Goal: Transaction & Acquisition: Obtain resource

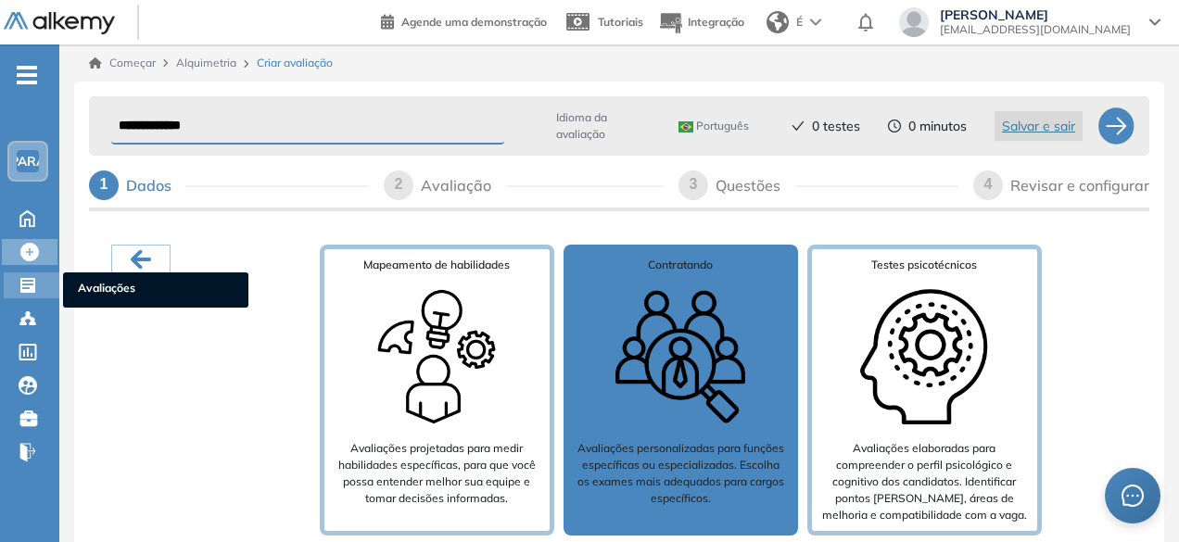
click at [39, 280] on div at bounding box center [30, 283] width 22 height 22
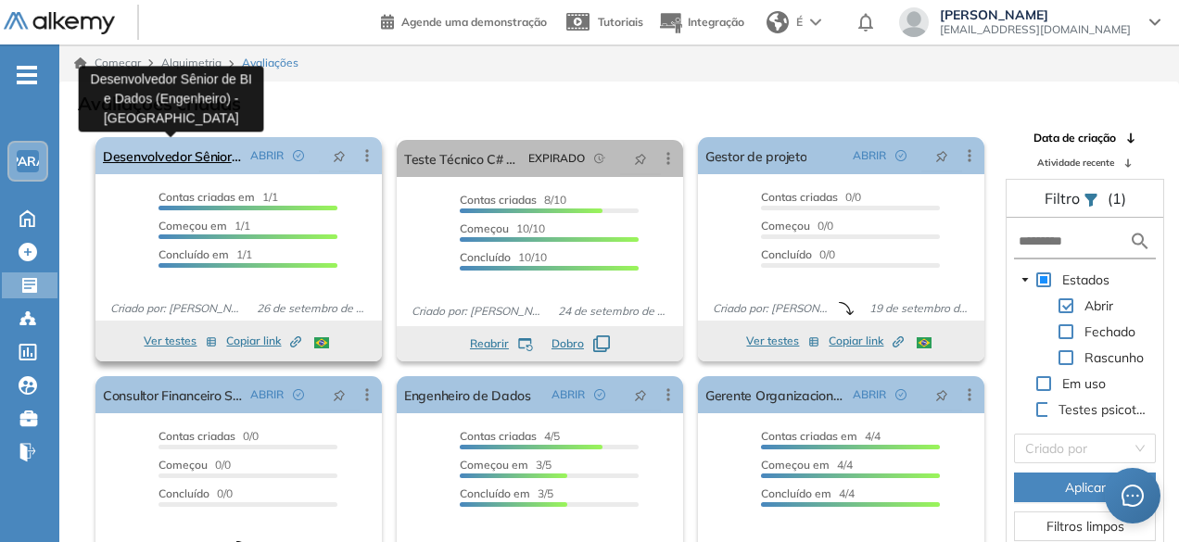
click at [207, 155] on font "Desenvolvedor Sênior de BI e Dados (Engenheiro) - [GEOGRAPHIC_DATA]" at bounding box center [322, 156] width 439 height 17
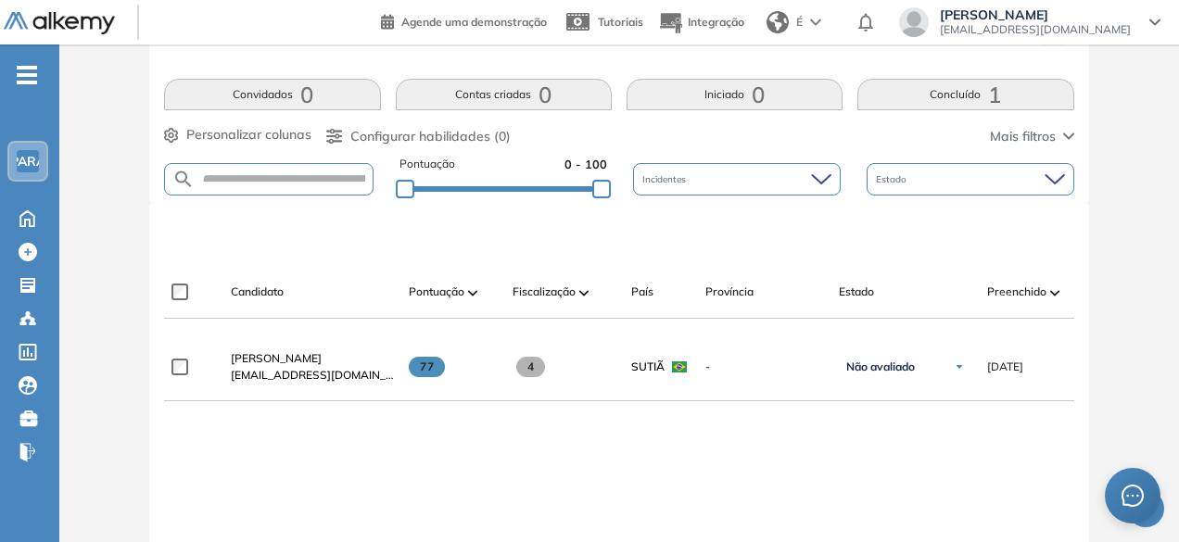
scroll to position [371, 0]
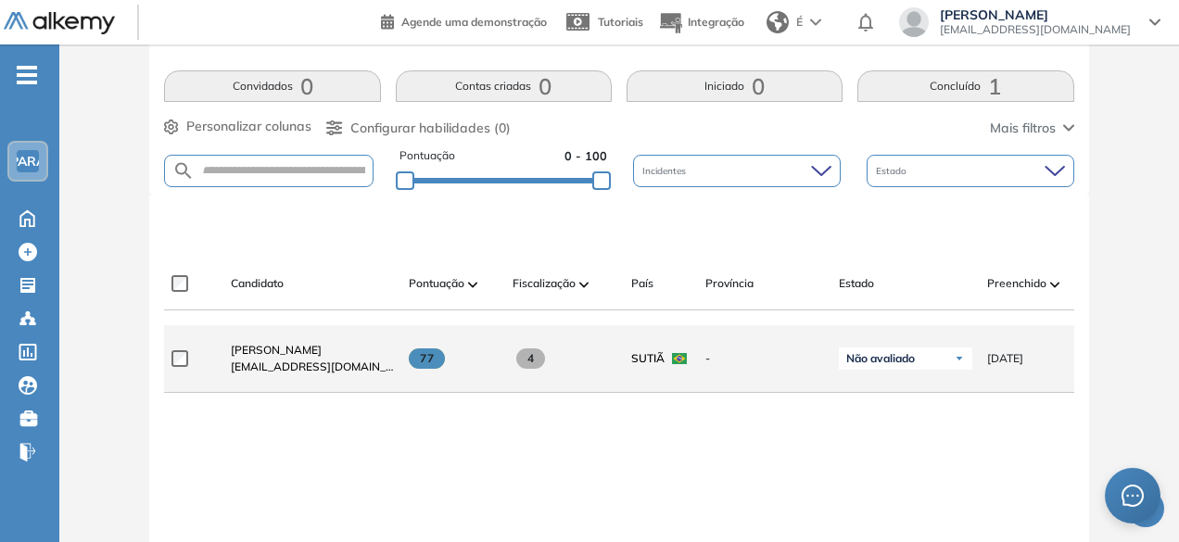
click at [379, 370] on div "[PERSON_NAME] [EMAIL_ADDRESS][DOMAIN_NAME]" at bounding box center [312, 358] width 163 height 33
click at [285, 356] on font "[PERSON_NAME]" at bounding box center [276, 350] width 91 height 14
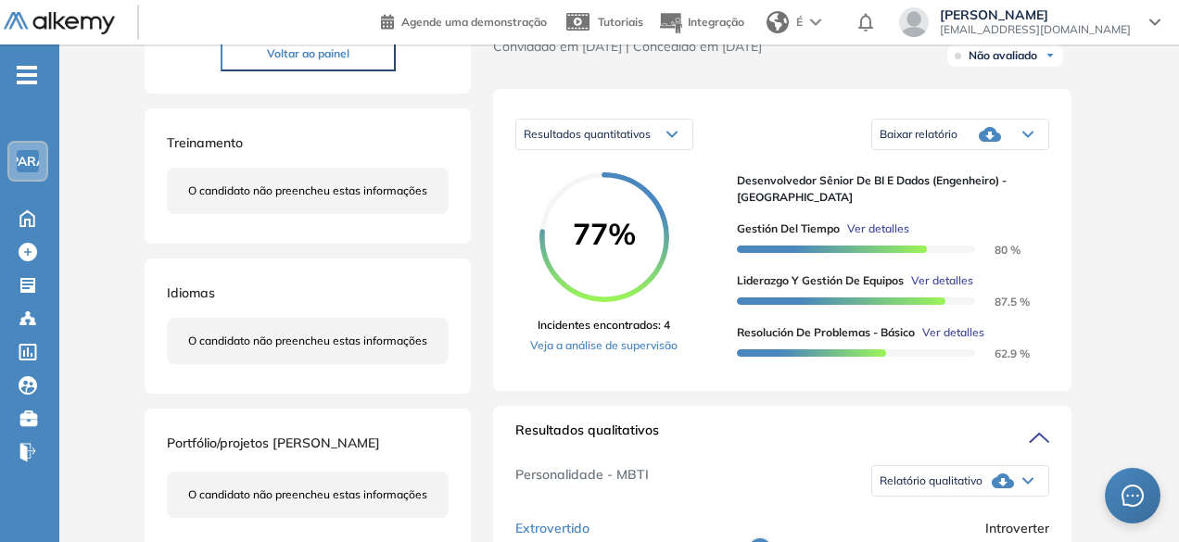
scroll to position [278, 0]
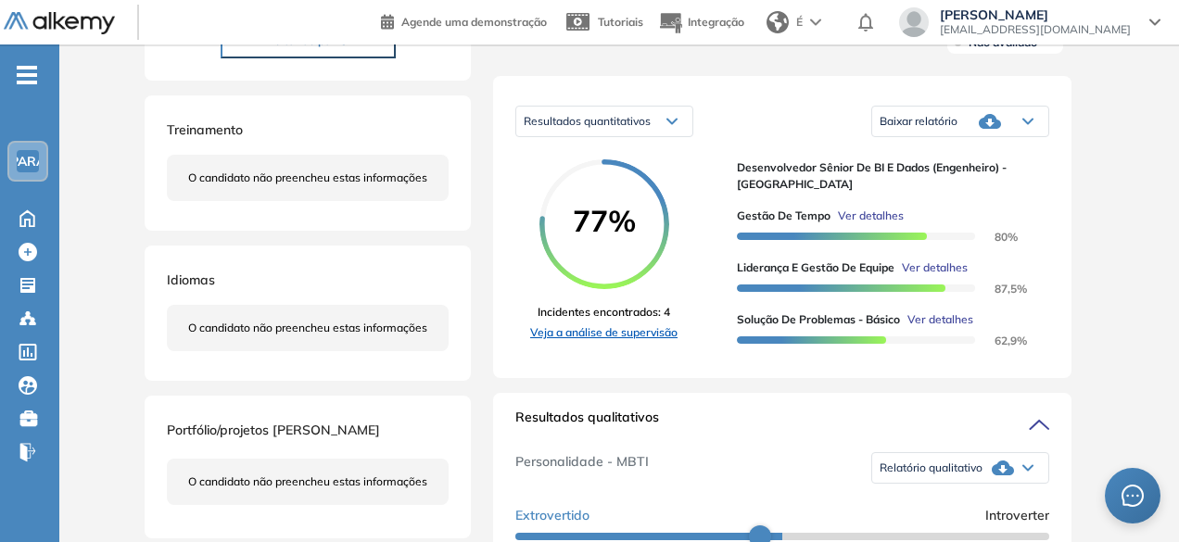
click at [632, 325] on font "Veja a análise de supervisão" at bounding box center [603, 332] width 147 height 14
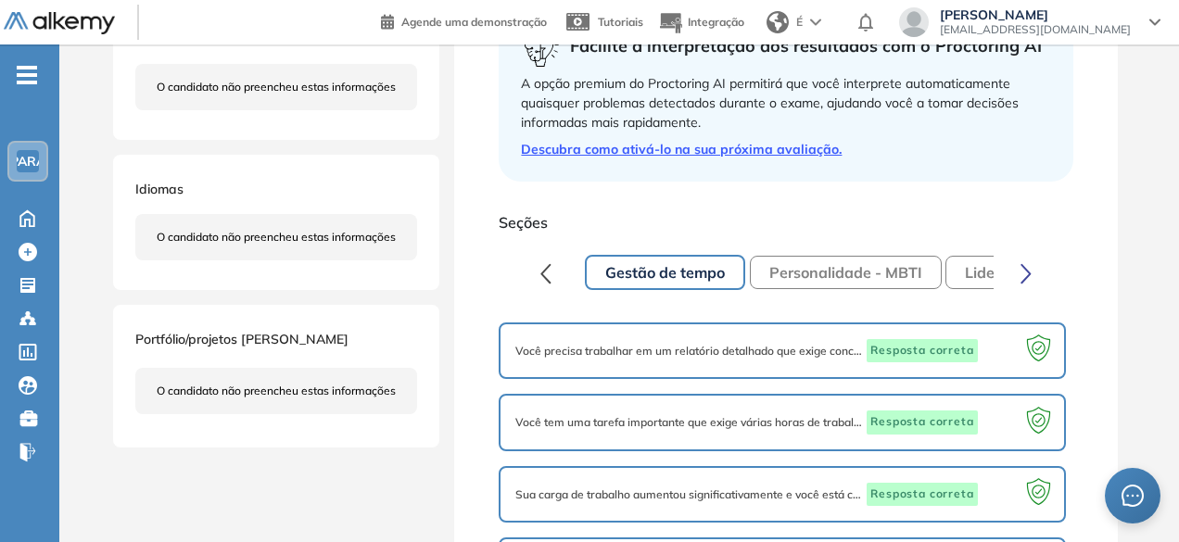
scroll to position [463, 0]
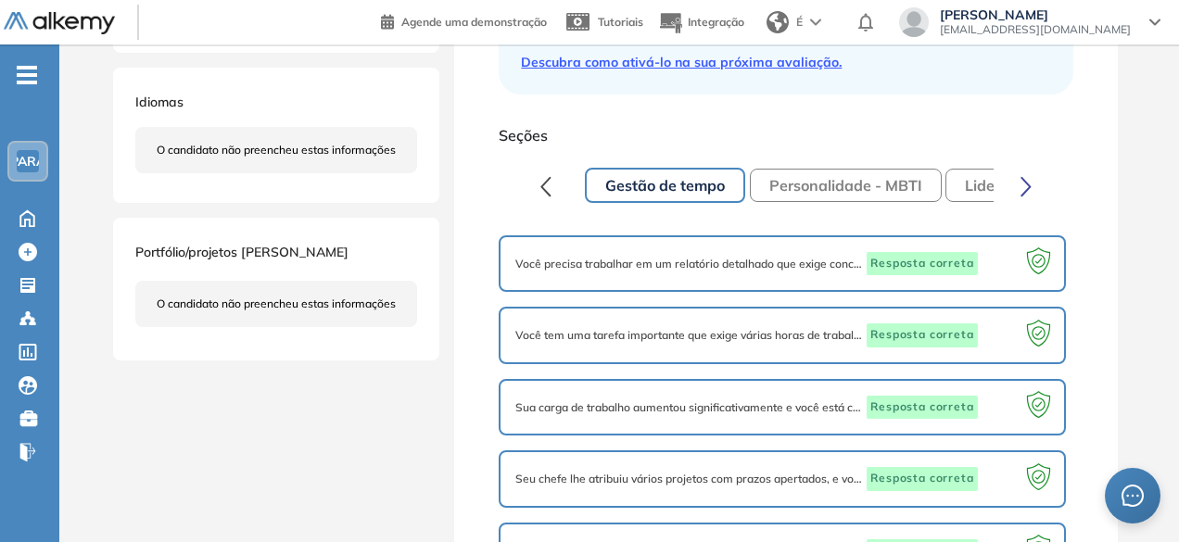
click at [1006, 259] on div at bounding box center [1003, 264] width 50 height 24
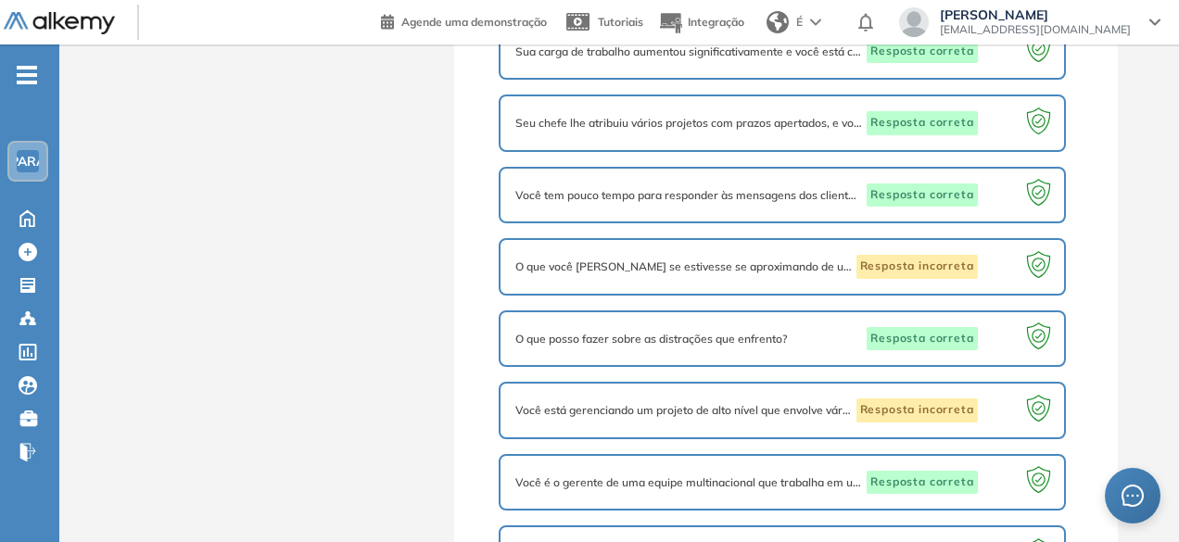
scroll to position [889, 0]
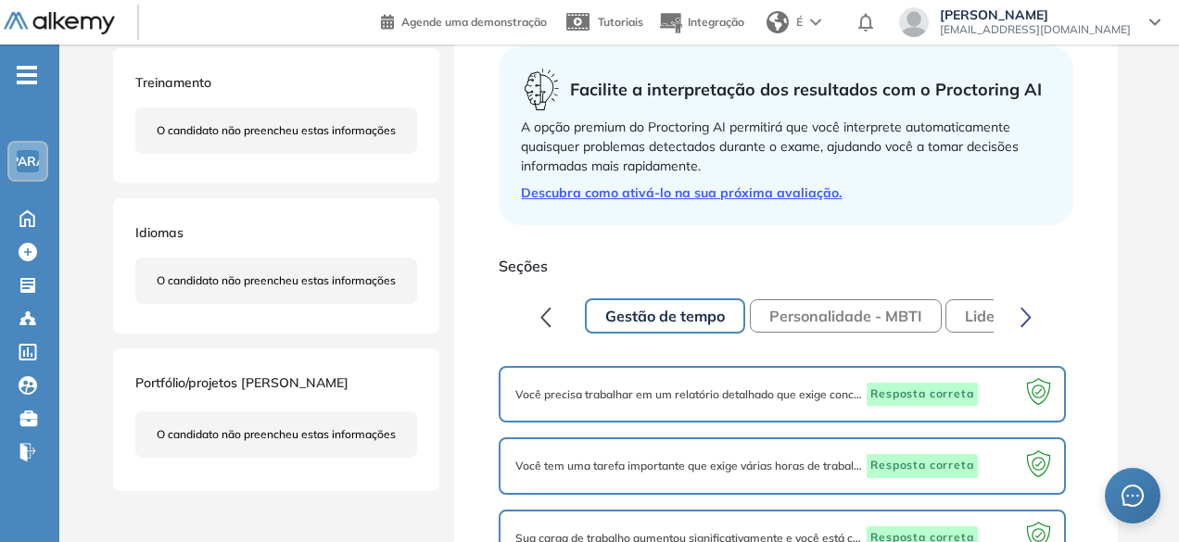
click at [818, 312] on font "Personalidade - MBTI" at bounding box center [845, 316] width 153 height 19
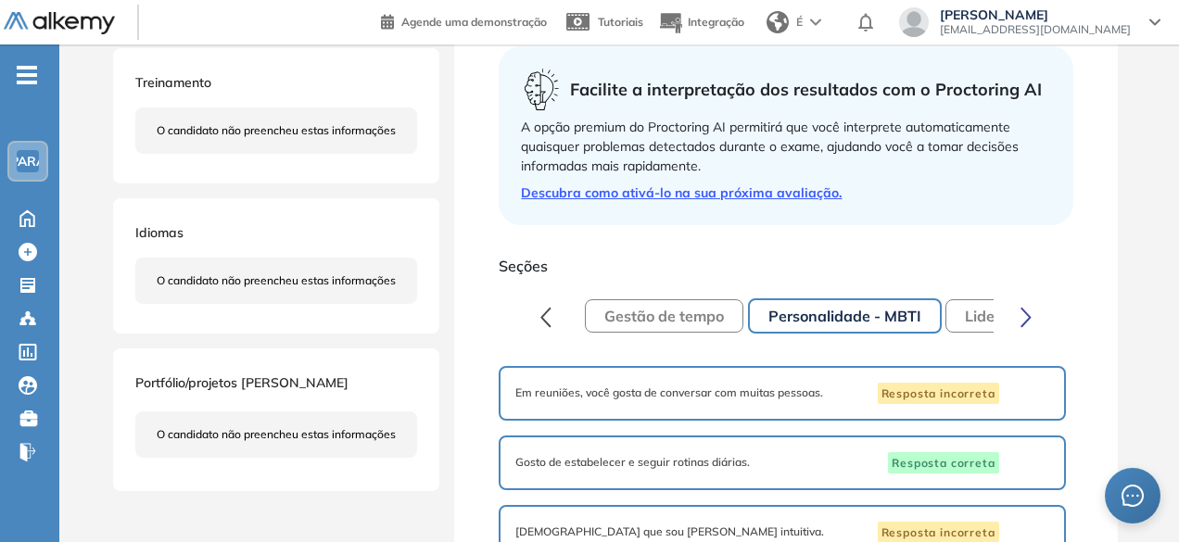
scroll to position [0, 0]
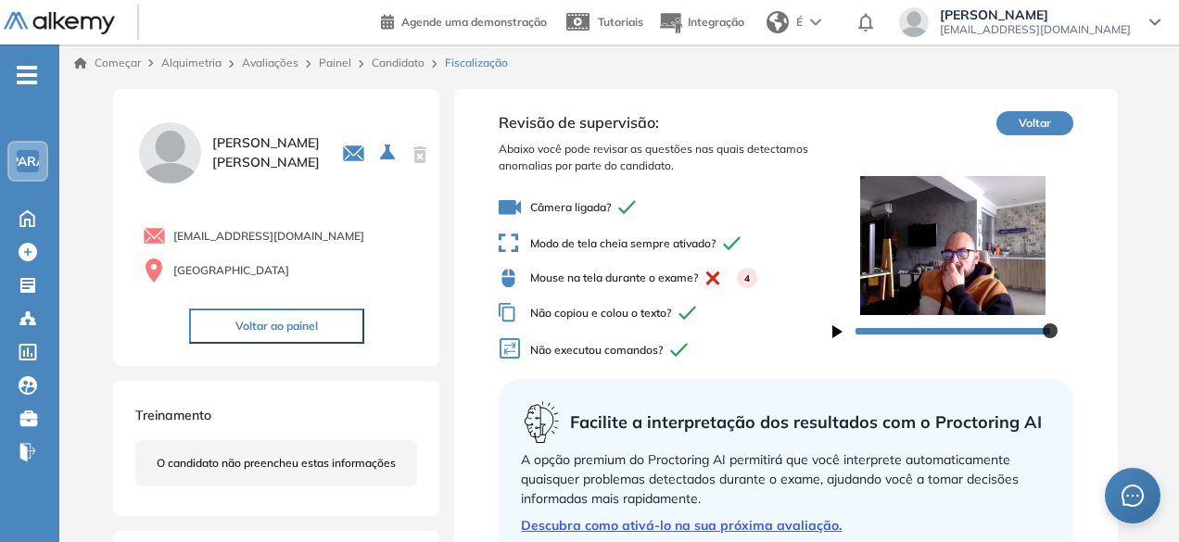
click at [259, 64] on font "Avaliações" at bounding box center [270, 63] width 57 height 14
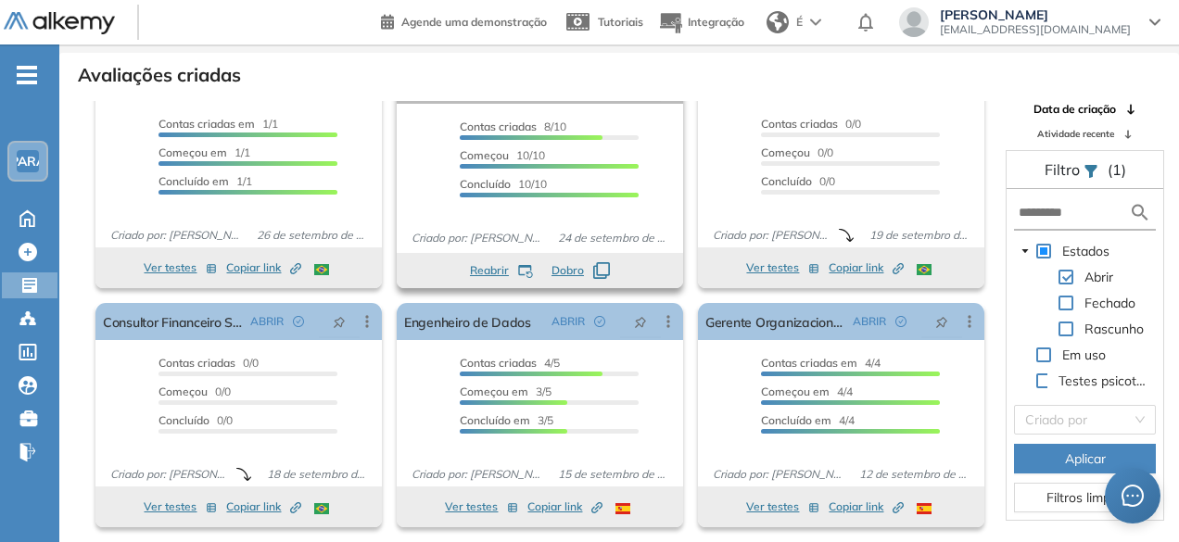
scroll to position [44, 0]
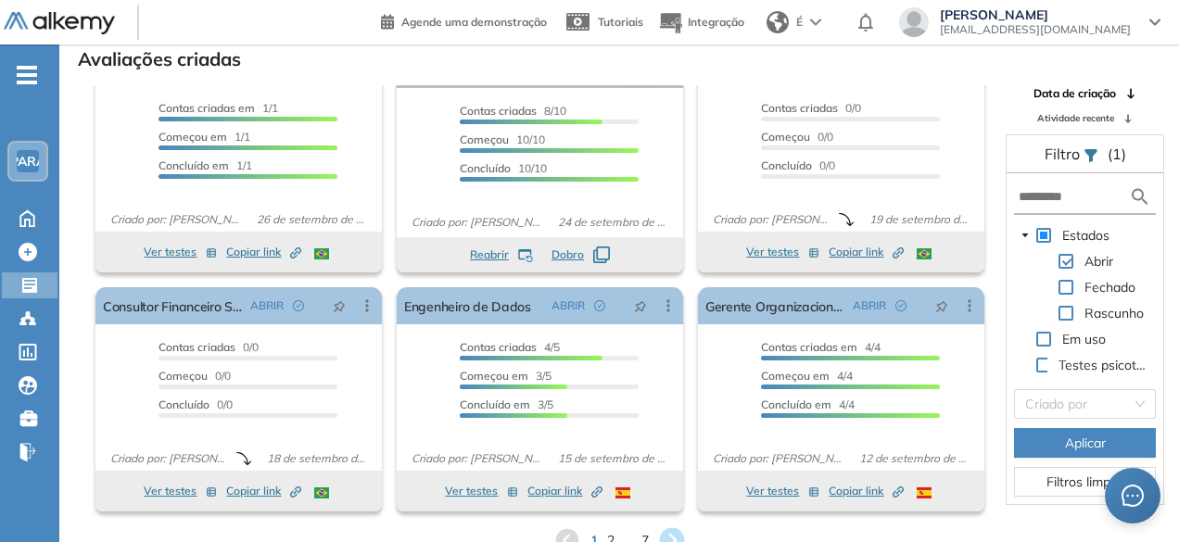
click at [665, 531] on icon at bounding box center [671, 540] width 25 height 25
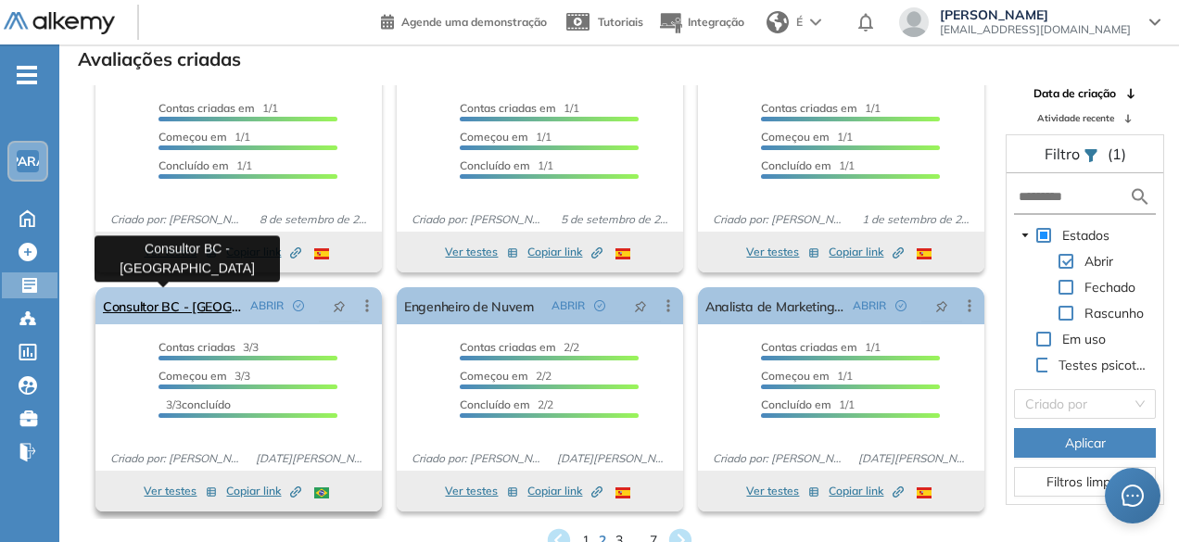
click at [162, 305] on font "Consultor BC - [GEOGRAPHIC_DATA]" at bounding box center [214, 306] width 222 height 17
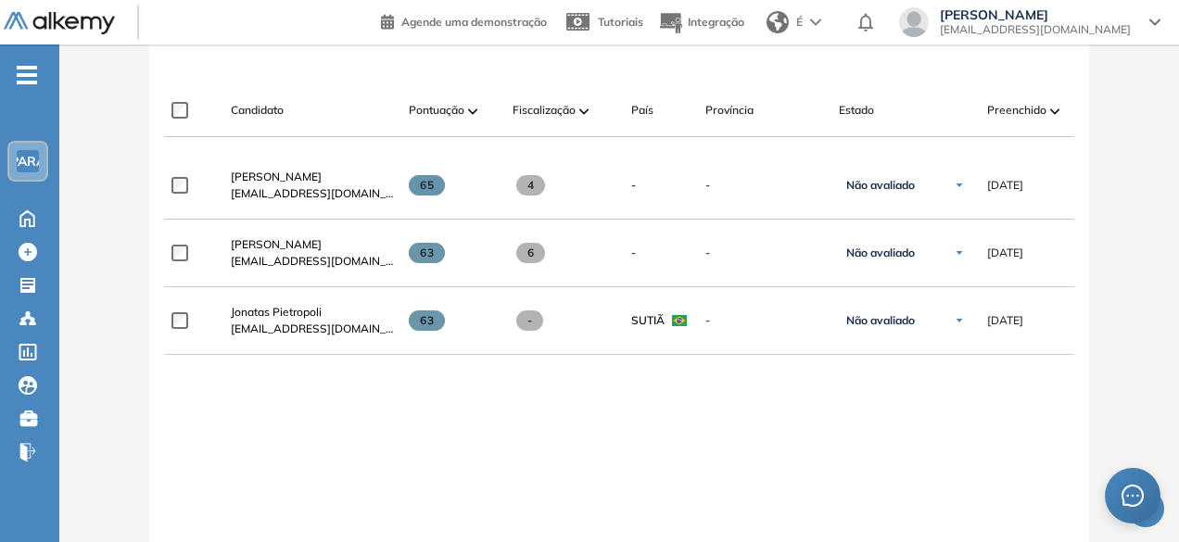
scroll to position [556, 0]
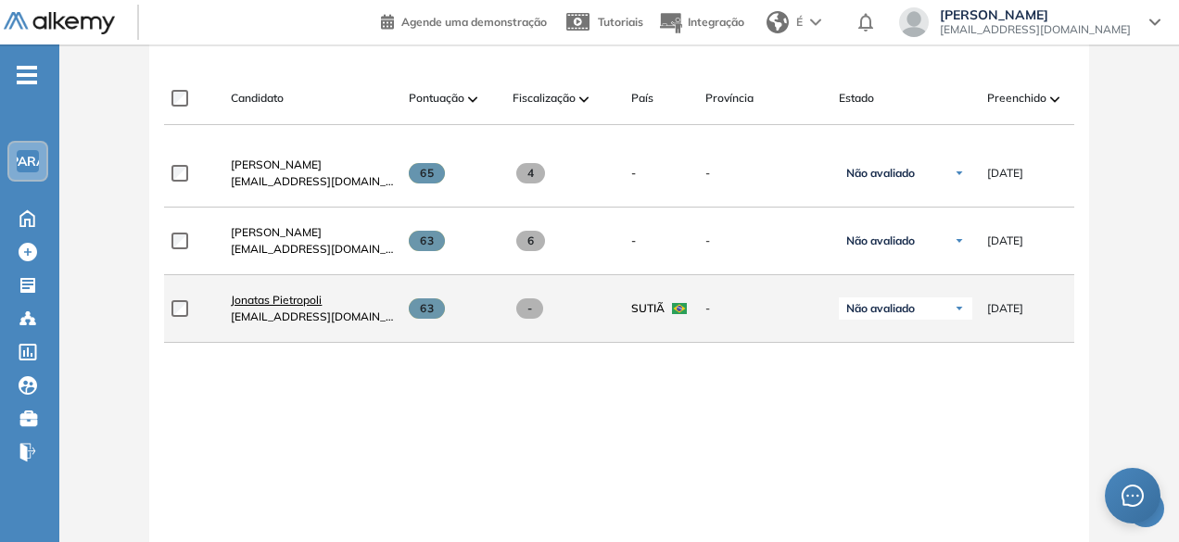
click at [309, 302] on font "Jonatas Pietropoli" at bounding box center [276, 300] width 91 height 14
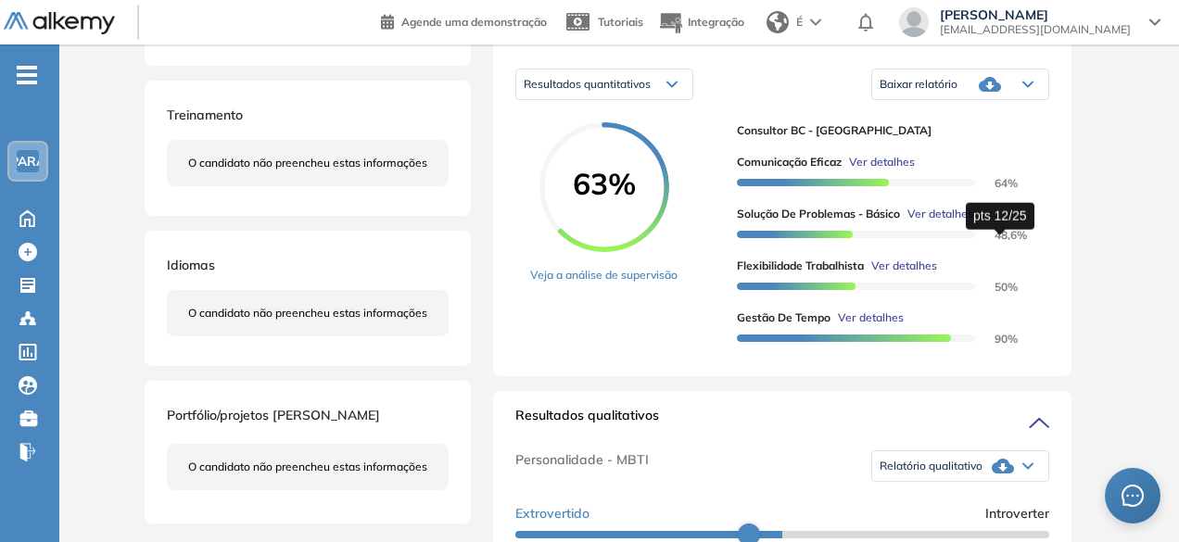
scroll to position [185, 0]
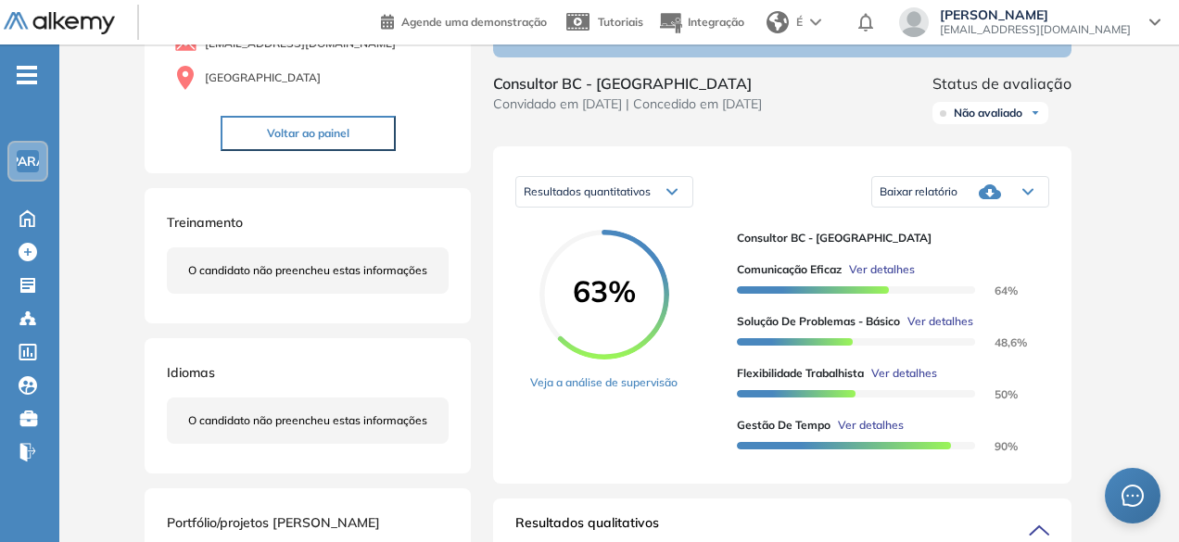
click at [1020, 199] on div "Baixar relatório" at bounding box center [960, 191] width 176 height 37
click at [962, 253] on font "Baixar relatório resumido" at bounding box center [940, 246] width 121 height 14
click at [962, 253] on div "Comunicación Efectiva Ver detalles 64 % Resolución de problemas - Básico Ver de…" at bounding box center [885, 350] width 297 height 208
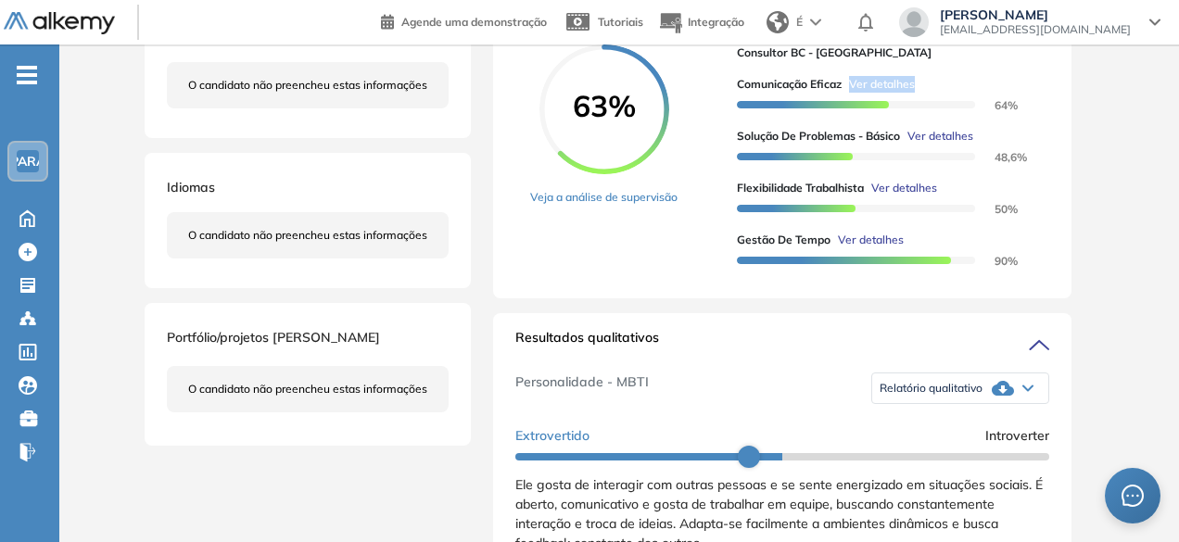
scroll to position [278, 0]
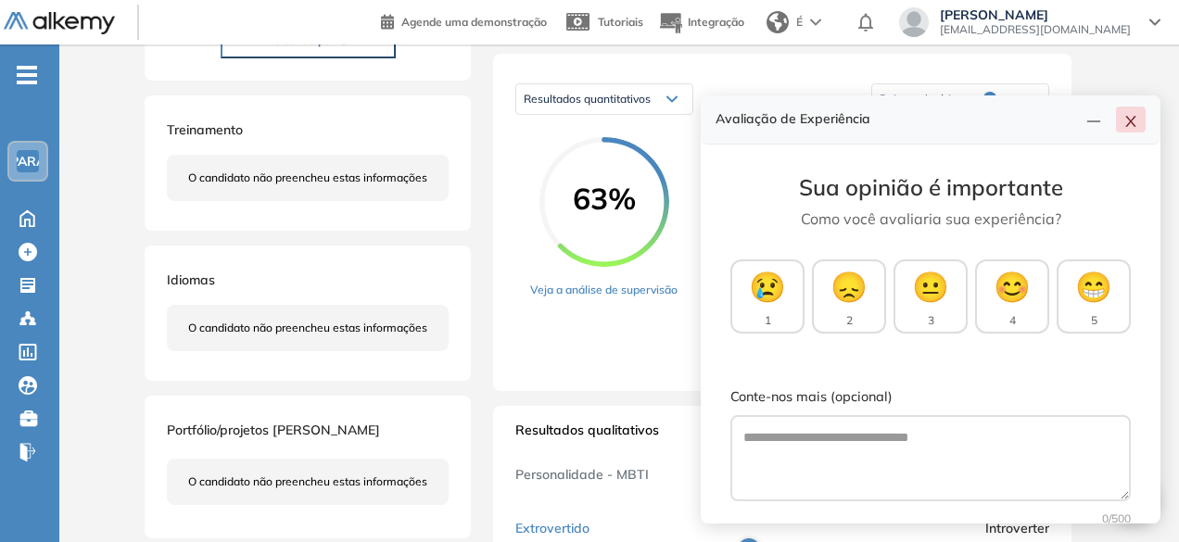
click at [1129, 125] on icon "fechar" at bounding box center [1130, 121] width 15 height 15
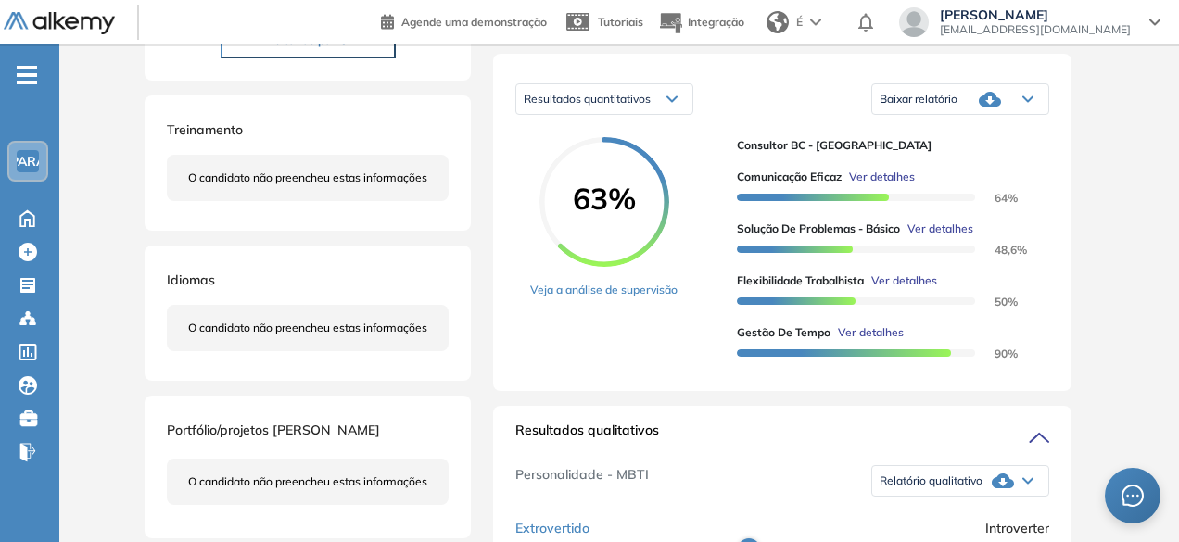
click at [1026, 488] on div "Relatório qualitativo" at bounding box center [960, 480] width 176 height 37
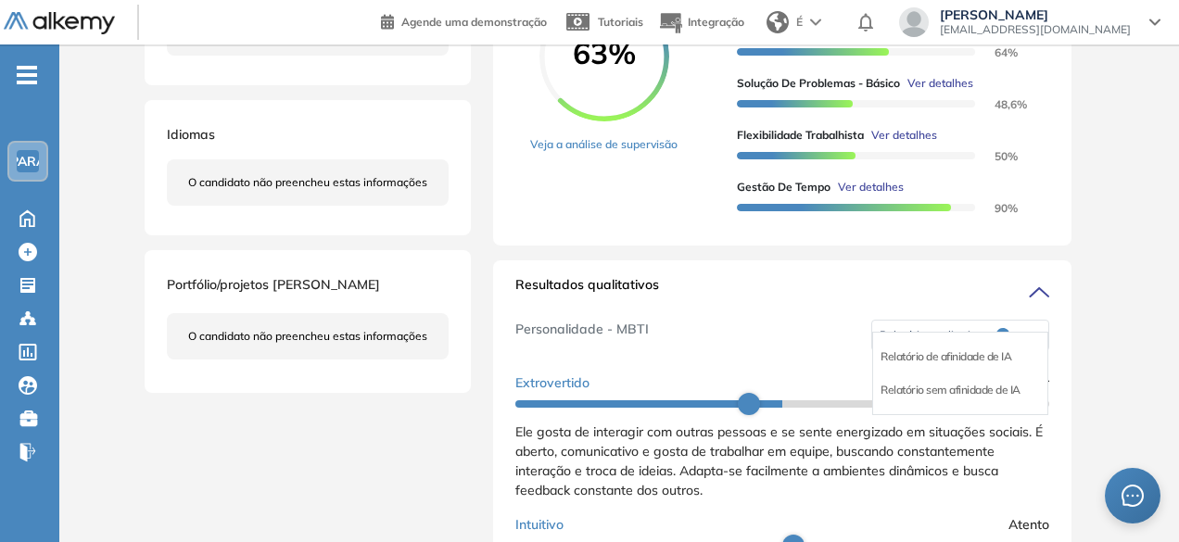
scroll to position [463, 0]
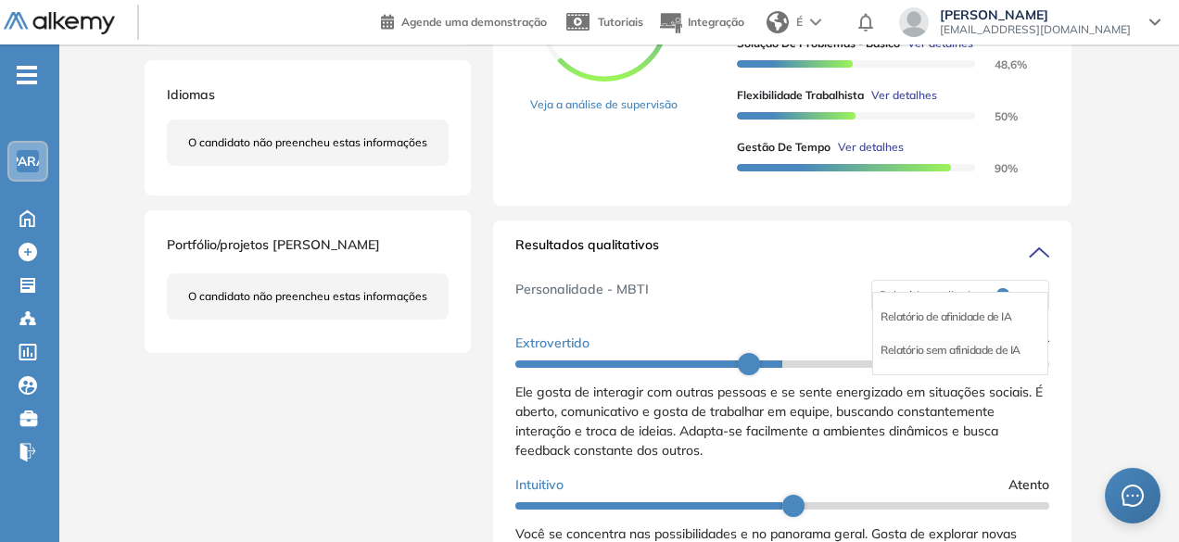
click at [949, 357] on font "Relatório sem afinidade de IA" at bounding box center [950, 350] width 140 height 14
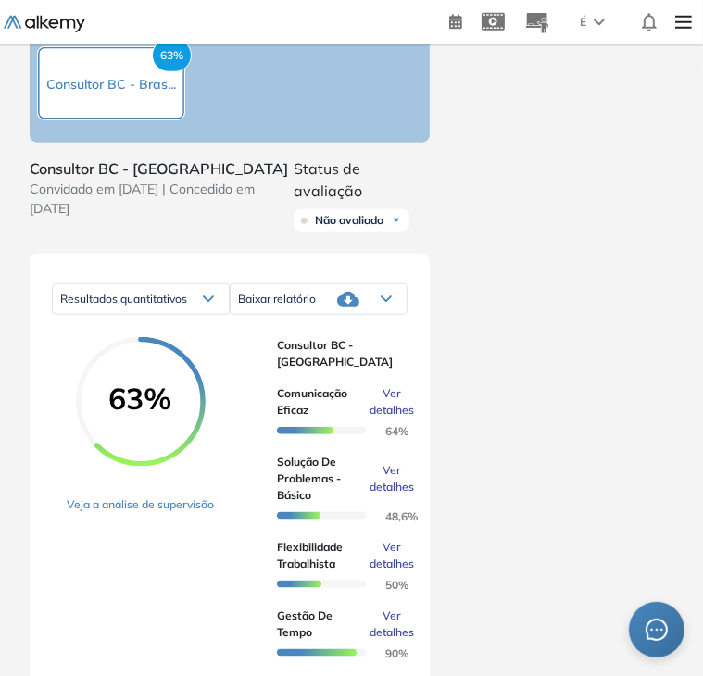
scroll to position [927, 0]
